Goal: Task Accomplishment & Management: Use online tool/utility

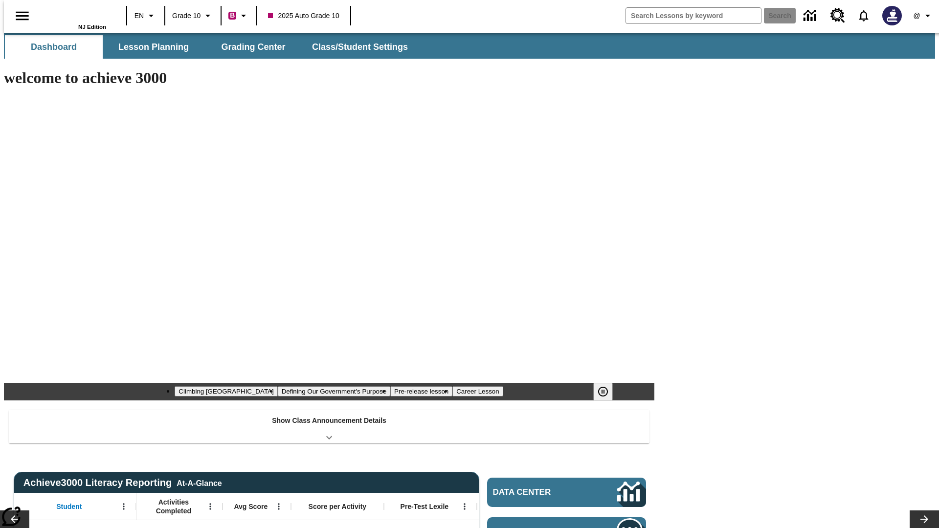
type input "-1"
click at [249, 47] on span "Grading Center" at bounding box center [253, 47] width 64 height 11
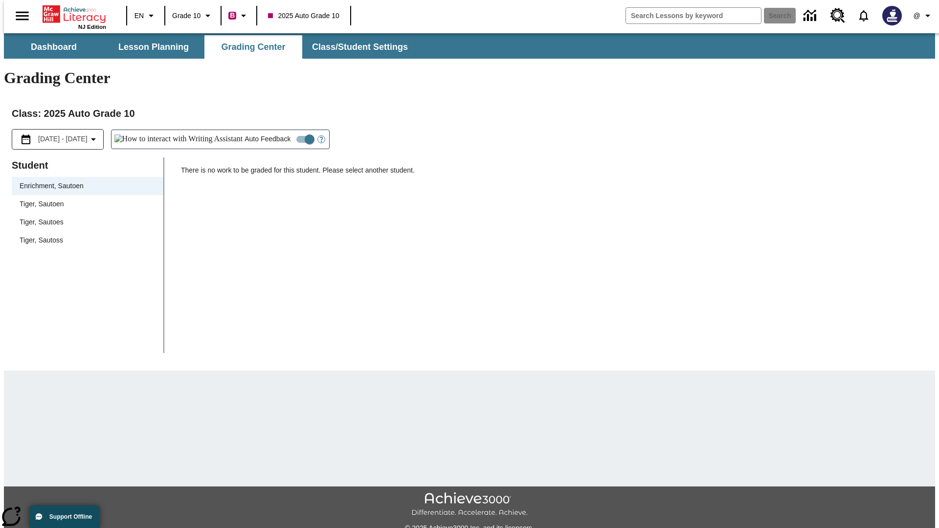
click at [84, 199] on div "Tiger, Sautoen" at bounding box center [88, 204] width 136 height 10
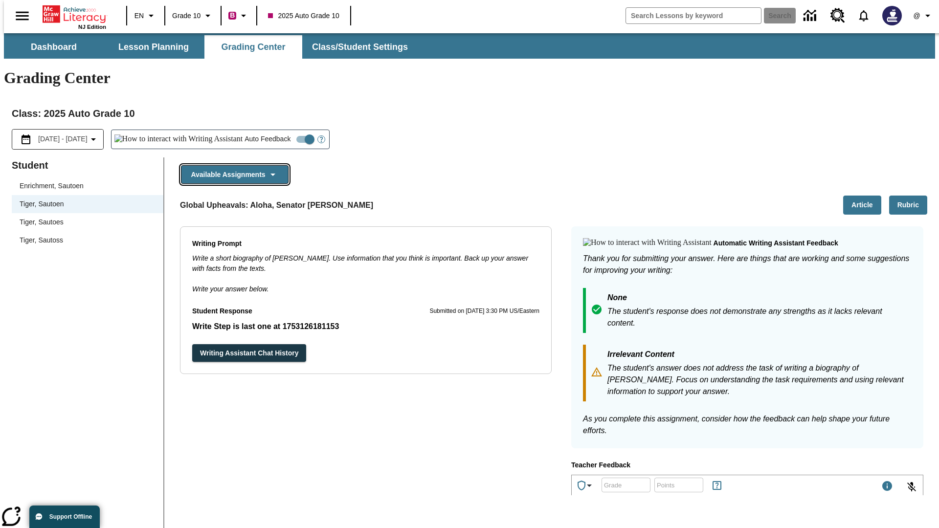
click at [232, 165] on button "Available Assignments" at bounding box center [235, 174] width 108 height 19
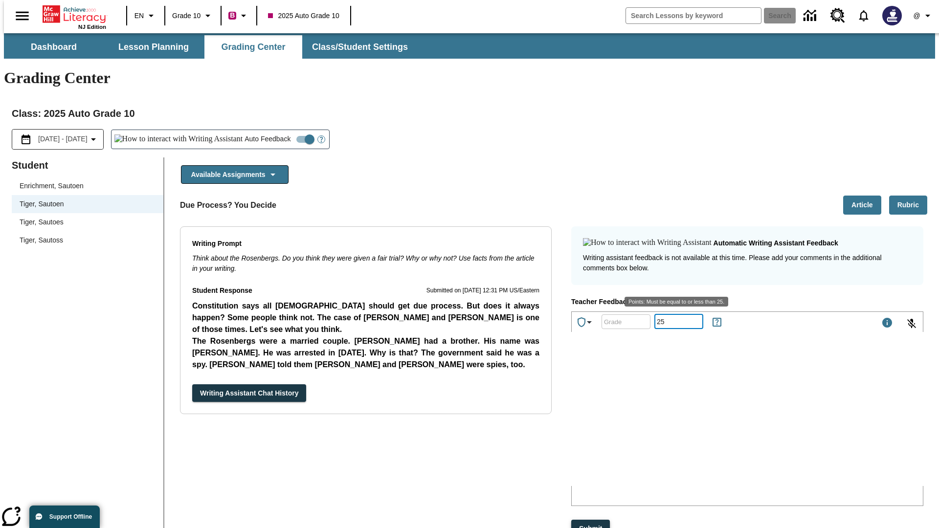
type input "25"
click at [591, 520] on button "Submit" at bounding box center [590, 529] width 39 height 18
